Goal: Find specific page/section: Find specific page/section

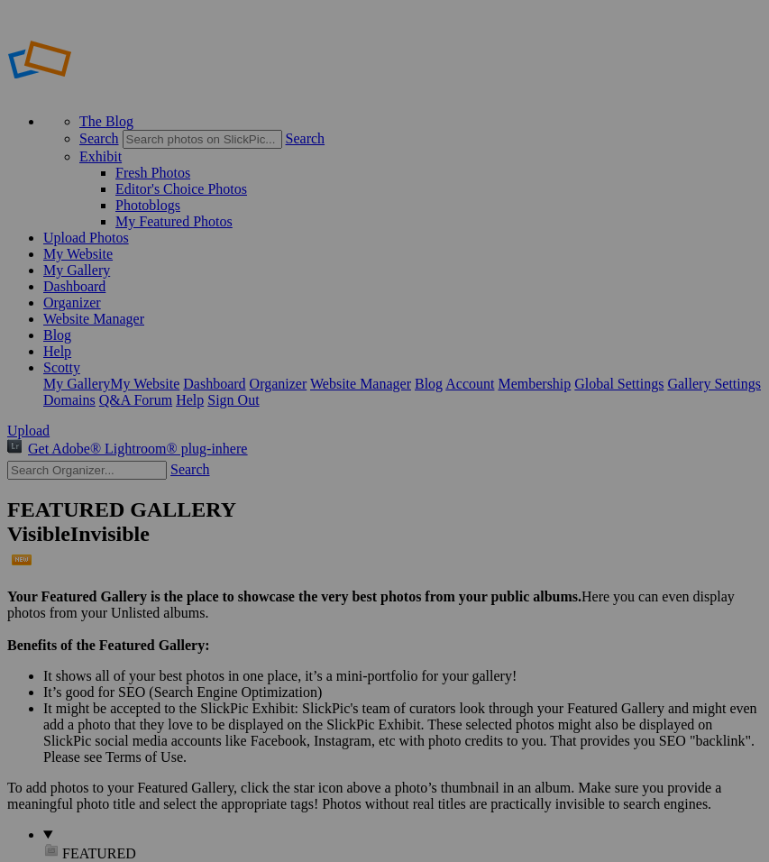
type input "mimosa"
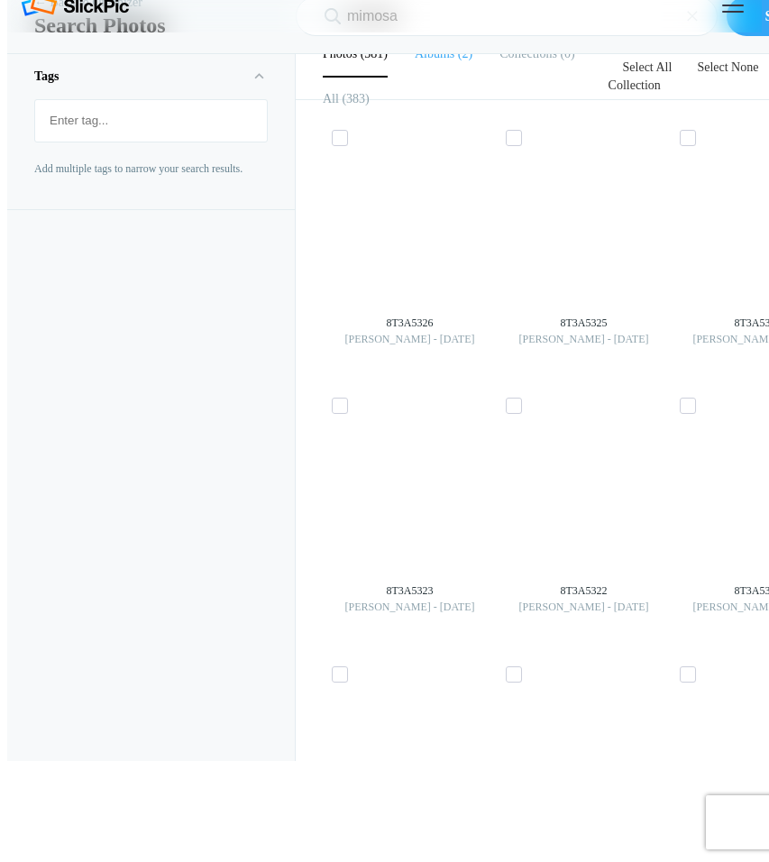
click at [439, 60] on b "Albums" at bounding box center [435, 54] width 40 height 14
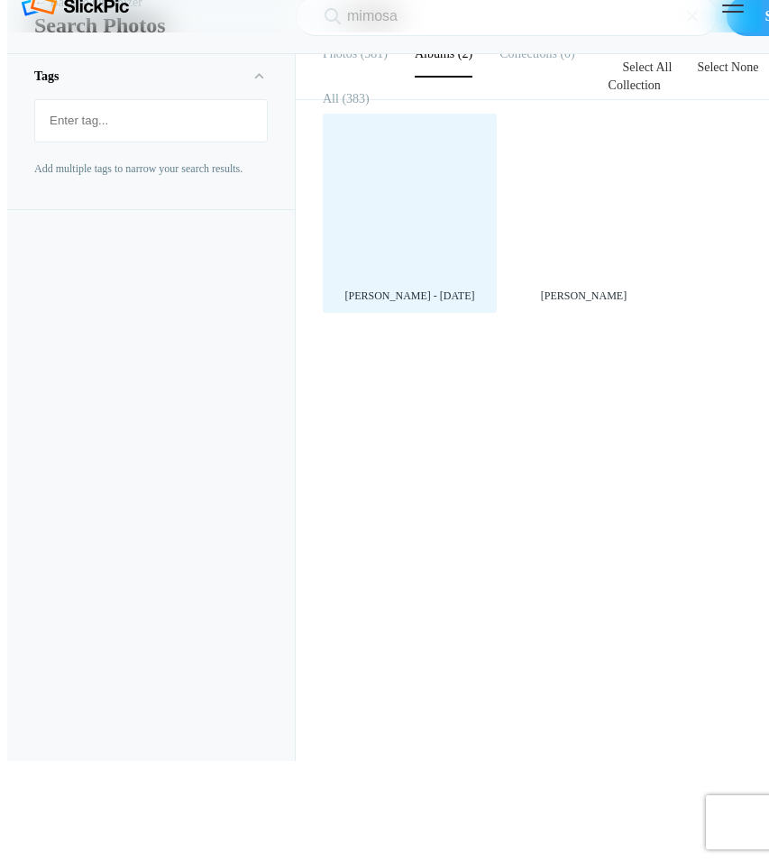
click at [414, 279] on div at bounding box center [410, 201] width 156 height 156
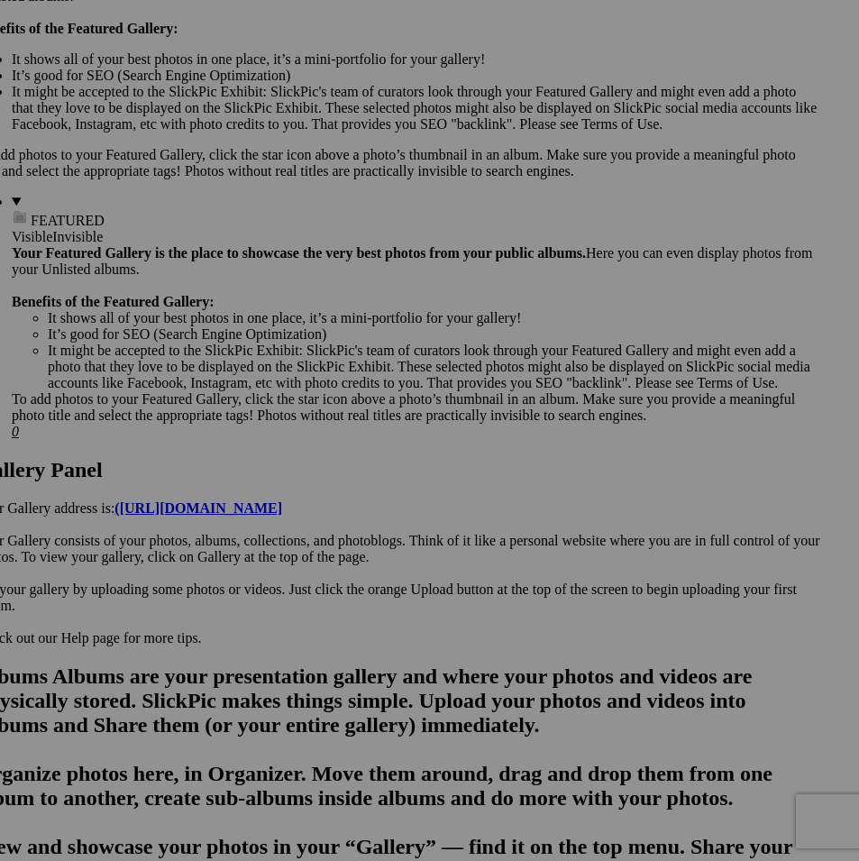
scroll to position [0, 32]
